Goal: Find specific page/section

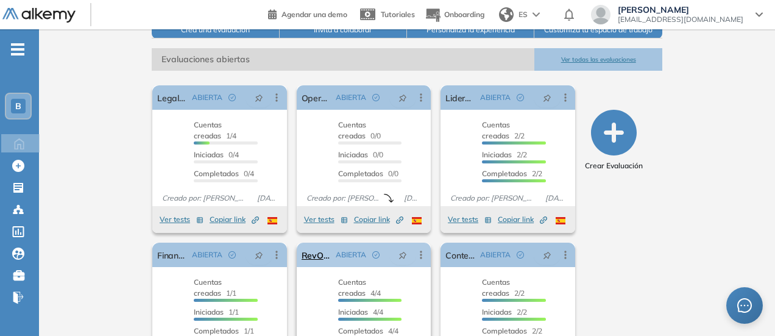
scroll to position [244, 0]
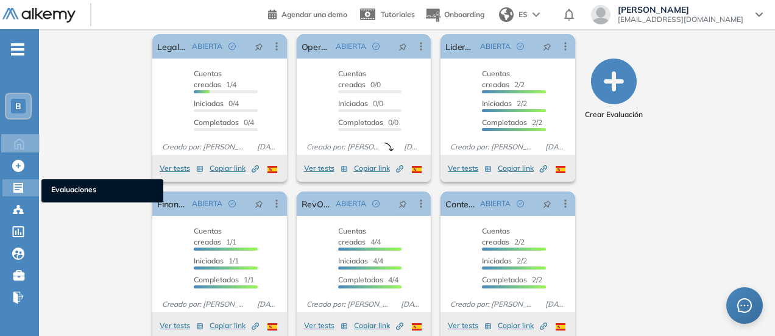
click at [23, 189] on icon at bounding box center [18, 188] width 10 height 10
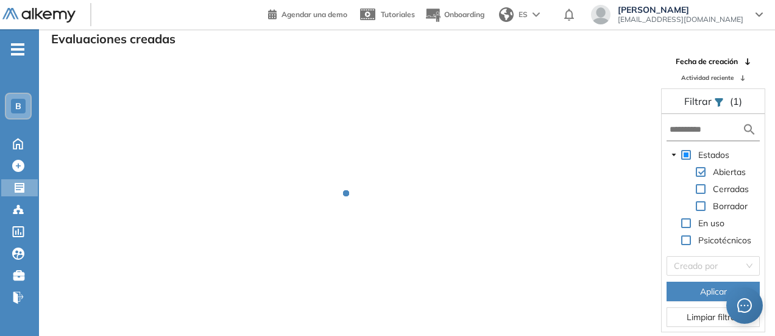
scroll to position [29, 0]
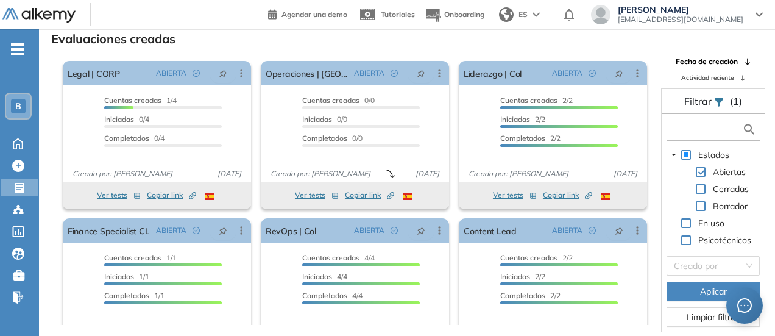
click at [684, 131] on input "text" at bounding box center [706, 129] width 73 height 13
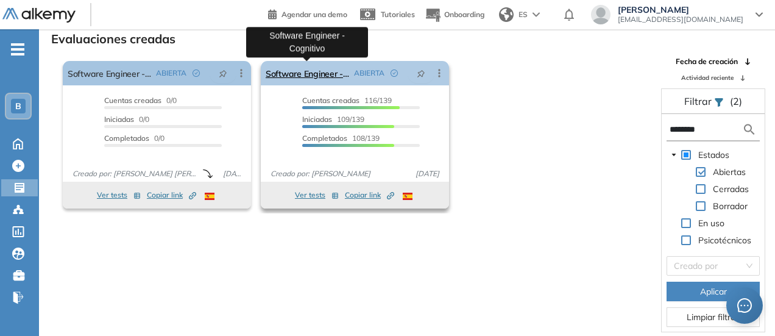
type input "********"
click at [312, 73] on link "Software Engineer - Cognitivo" at bounding box center [307, 73] width 83 height 24
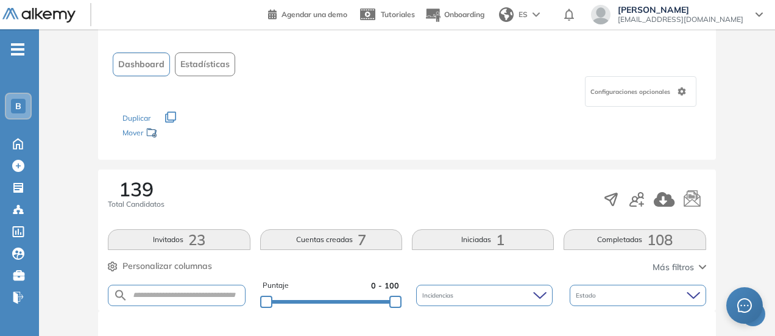
scroll to position [120, 0]
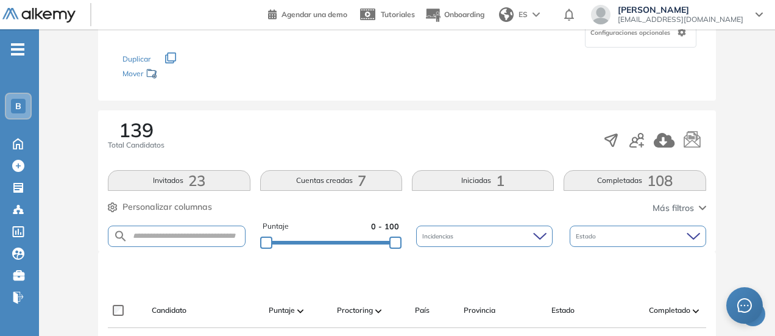
click at [194, 245] on form at bounding box center [176, 235] width 137 height 21
click at [199, 234] on input "text" at bounding box center [186, 236] width 116 height 9
type input "******"
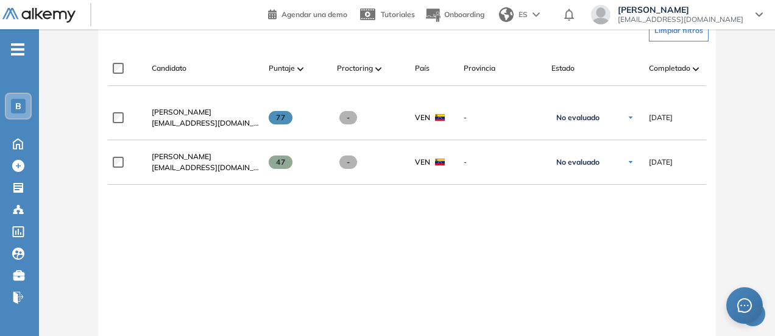
scroll to position [364, 0]
